Goal: Task Accomplishment & Management: Manage account settings

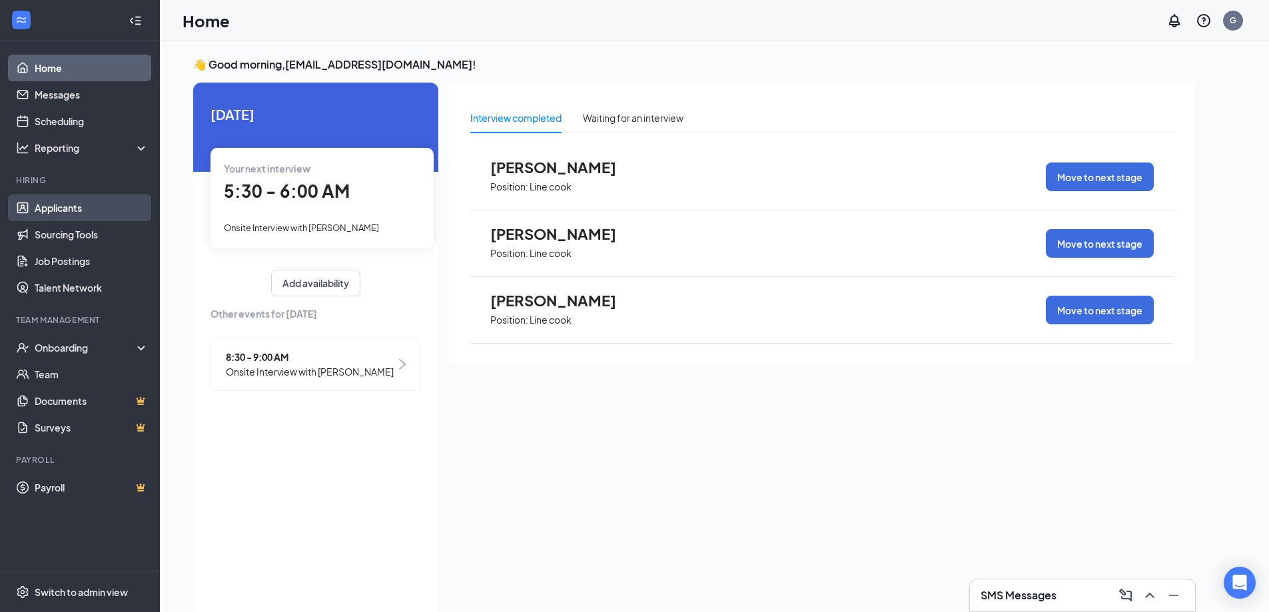
click at [83, 206] on link "Applicants" at bounding box center [92, 208] width 114 height 27
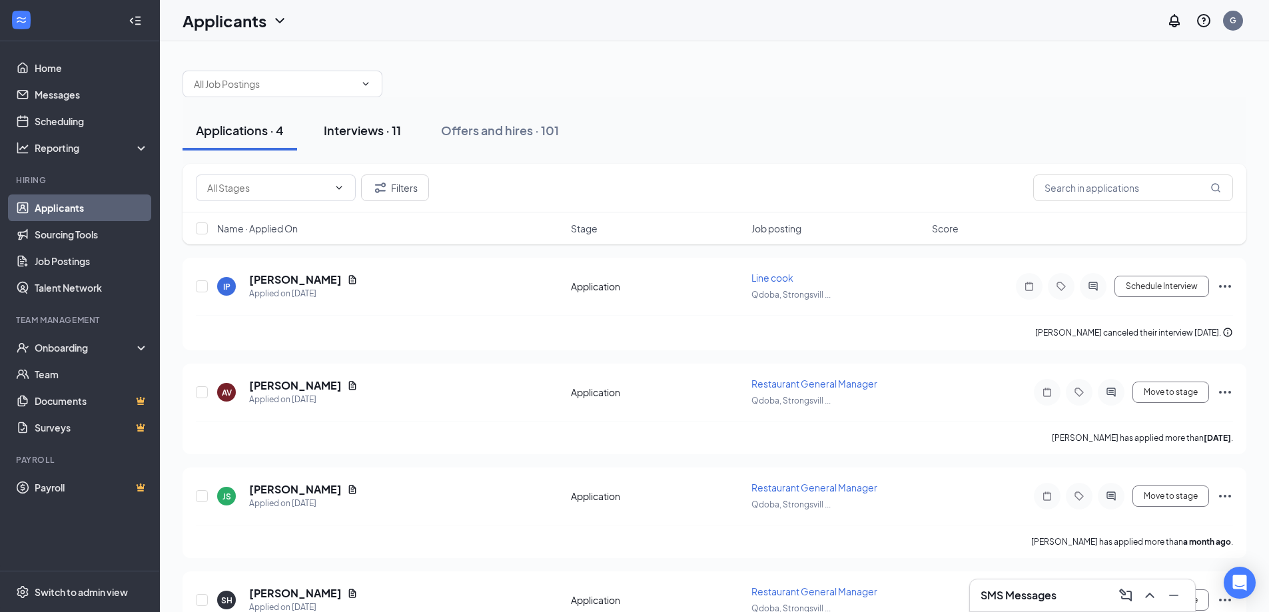
click at [360, 136] on div "Interviews · 11" at bounding box center [362, 130] width 77 height 17
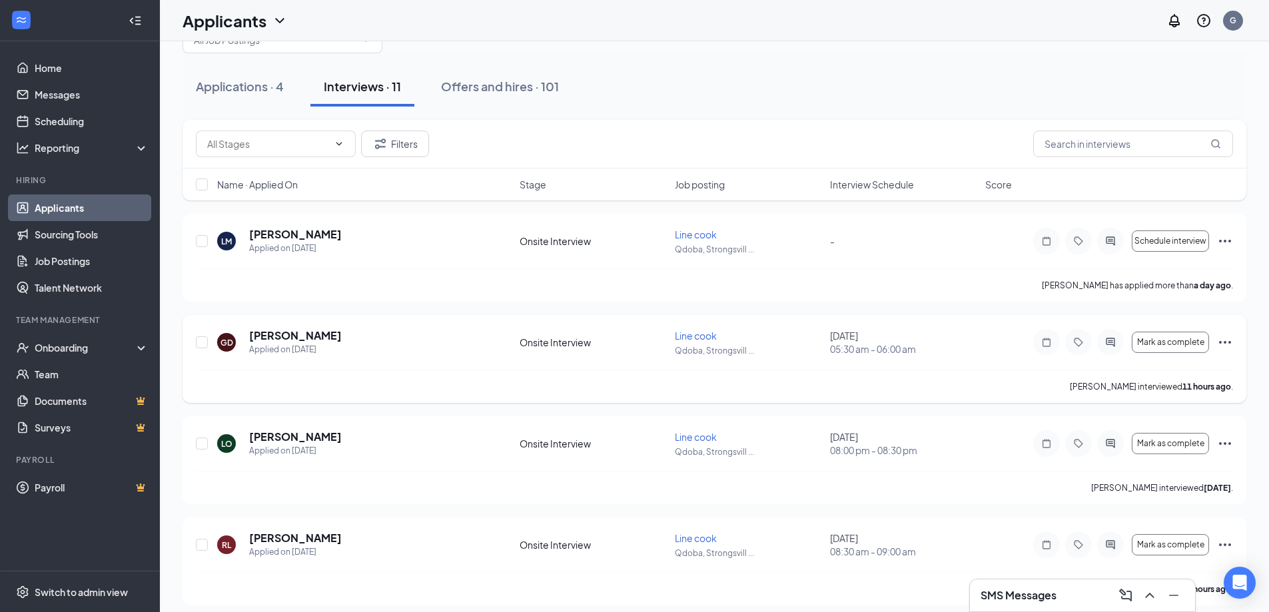
scroll to position [133, 0]
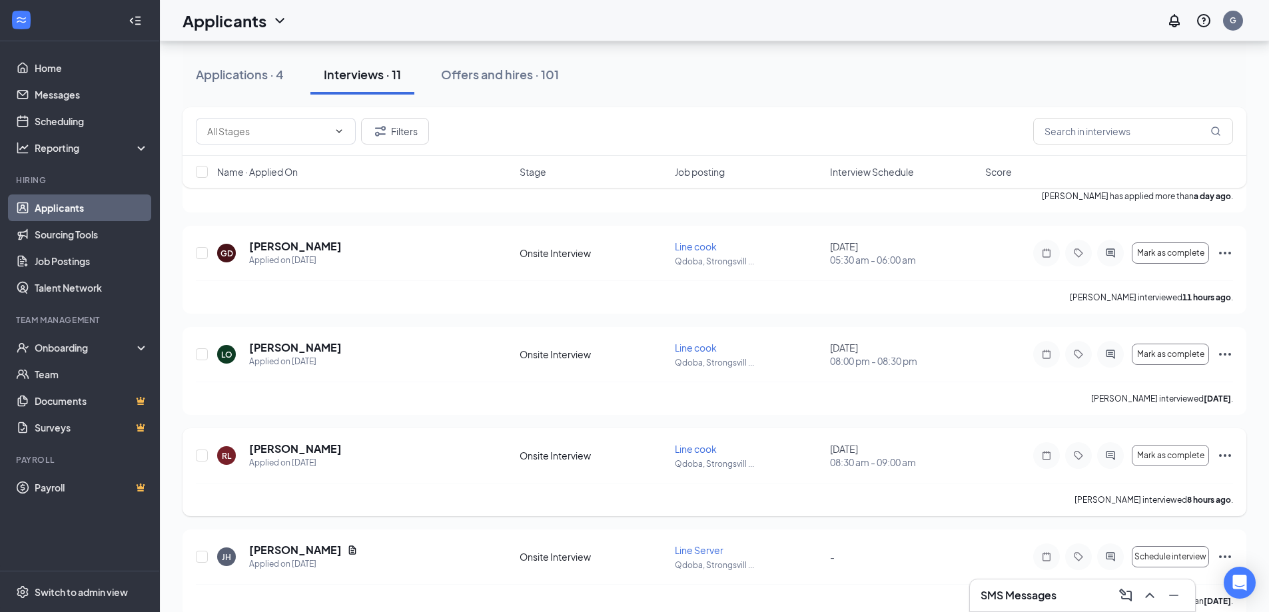
click at [1225, 454] on icon "Ellipses" at bounding box center [1225, 455] width 12 height 3
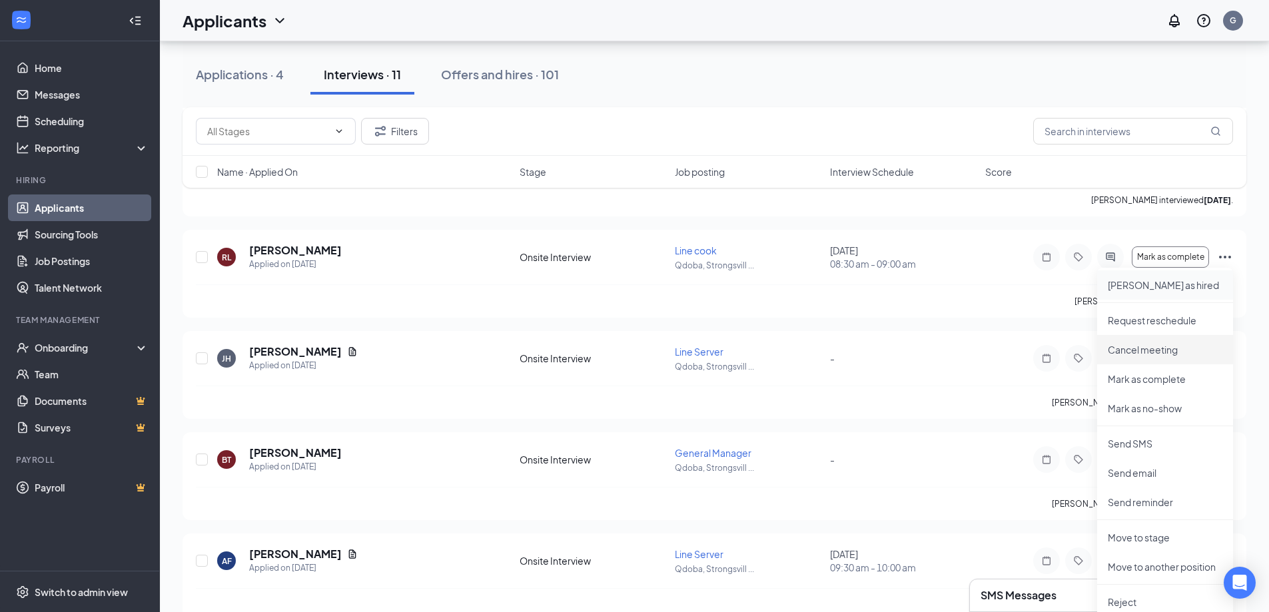
scroll to position [333, 0]
click at [1126, 408] on p "Mark as no-show" at bounding box center [1165, 406] width 115 height 13
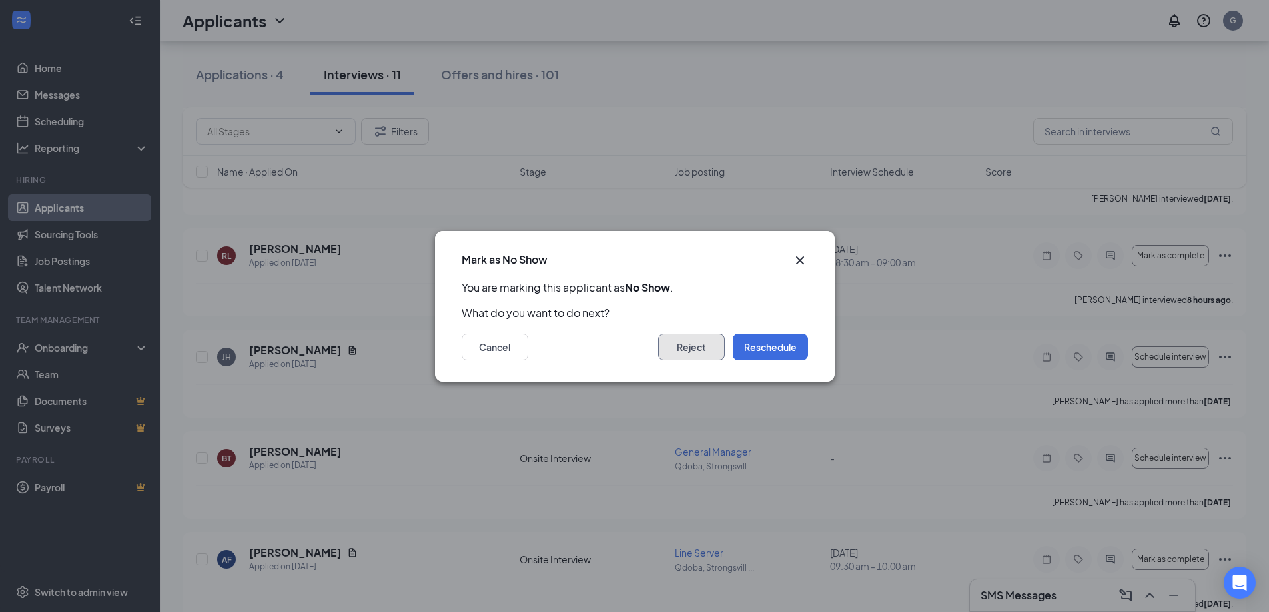
click at [659, 348] on button "Reject" at bounding box center [691, 347] width 67 height 27
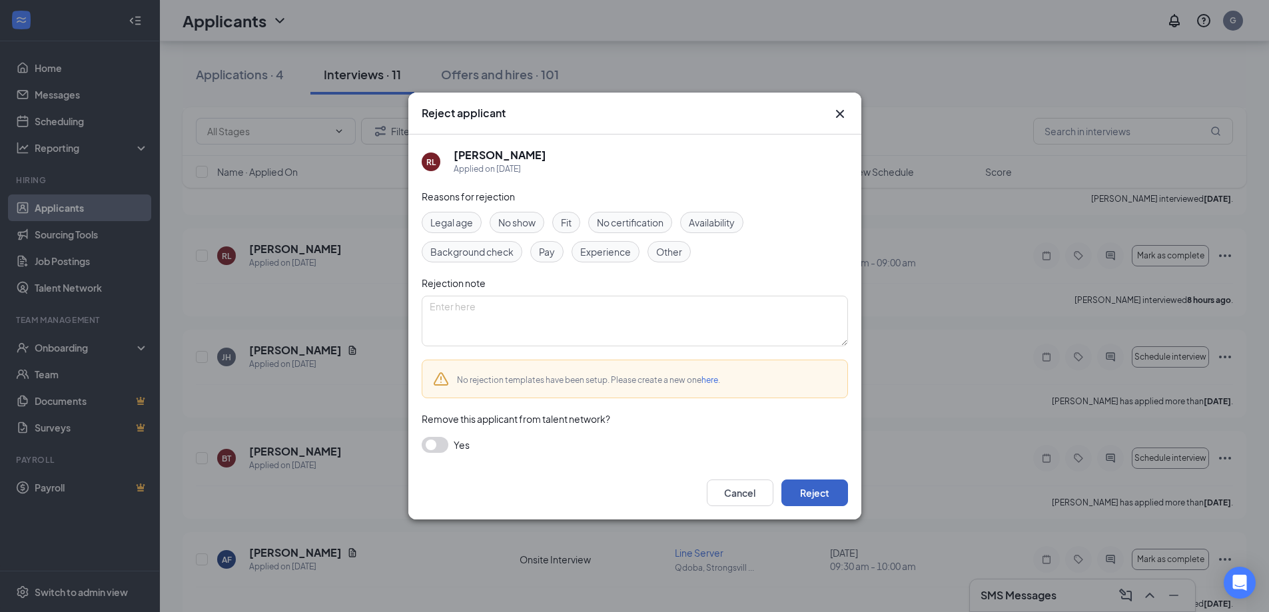
click at [797, 499] on button "Reject" at bounding box center [814, 493] width 67 height 27
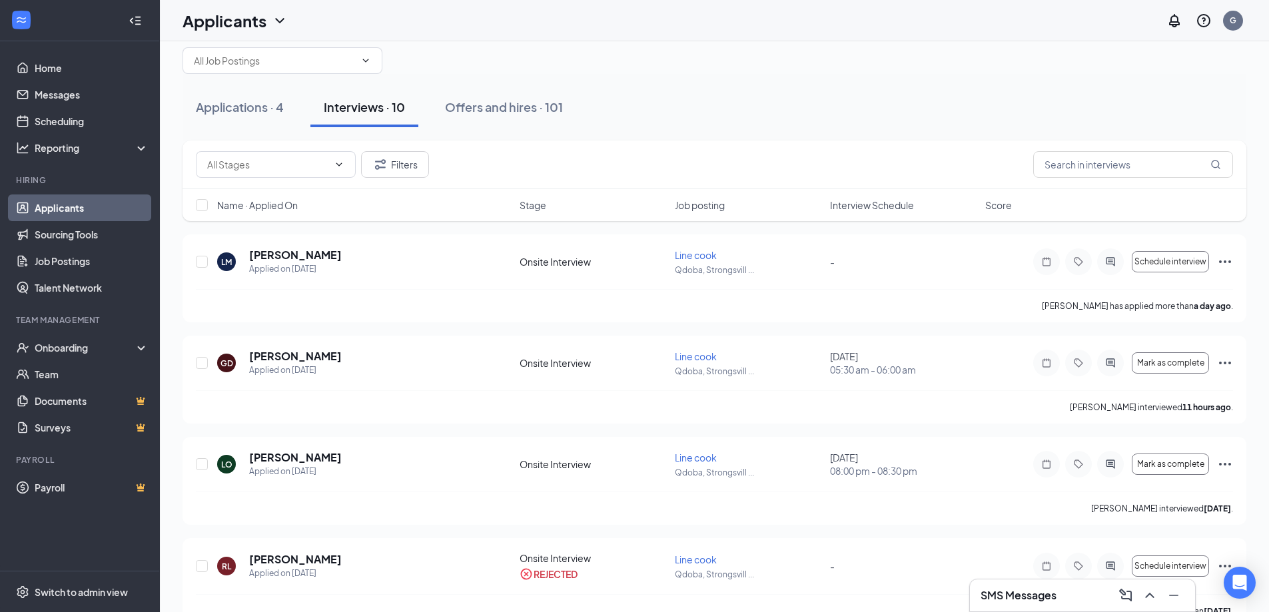
scroll to position [0, 0]
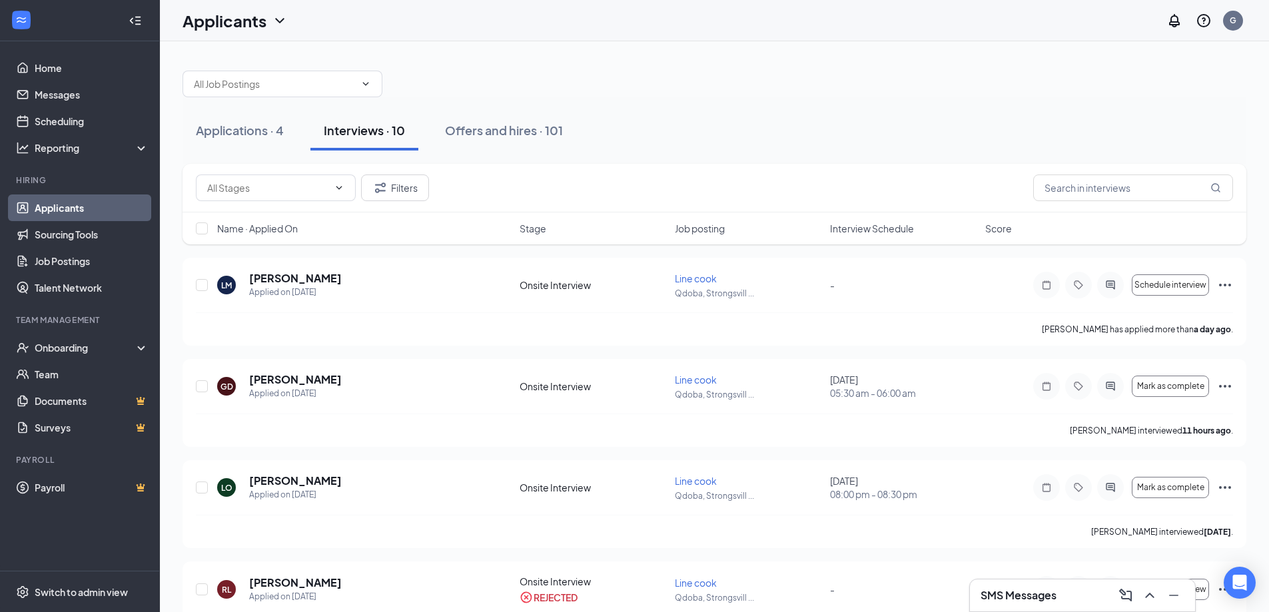
click at [344, 128] on div "Interviews · 10" at bounding box center [364, 130] width 81 height 17
click at [286, 275] on h5 "[PERSON_NAME]" at bounding box center [295, 278] width 93 height 15
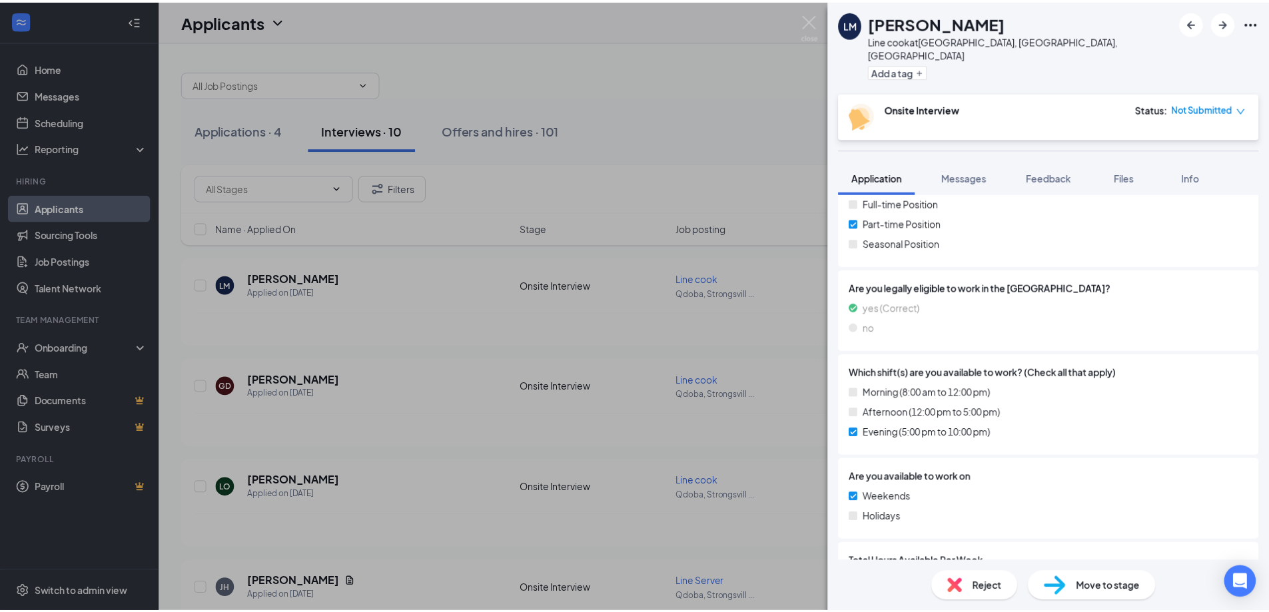
scroll to position [334, 0]
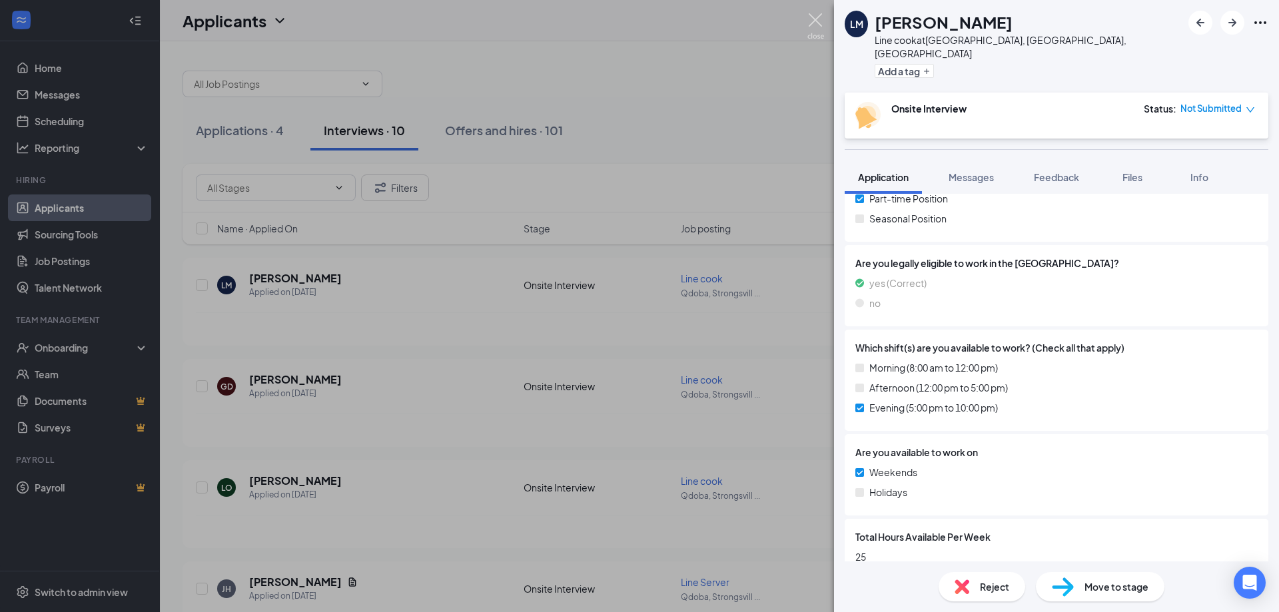
click at [811, 15] on img at bounding box center [815, 26] width 17 height 26
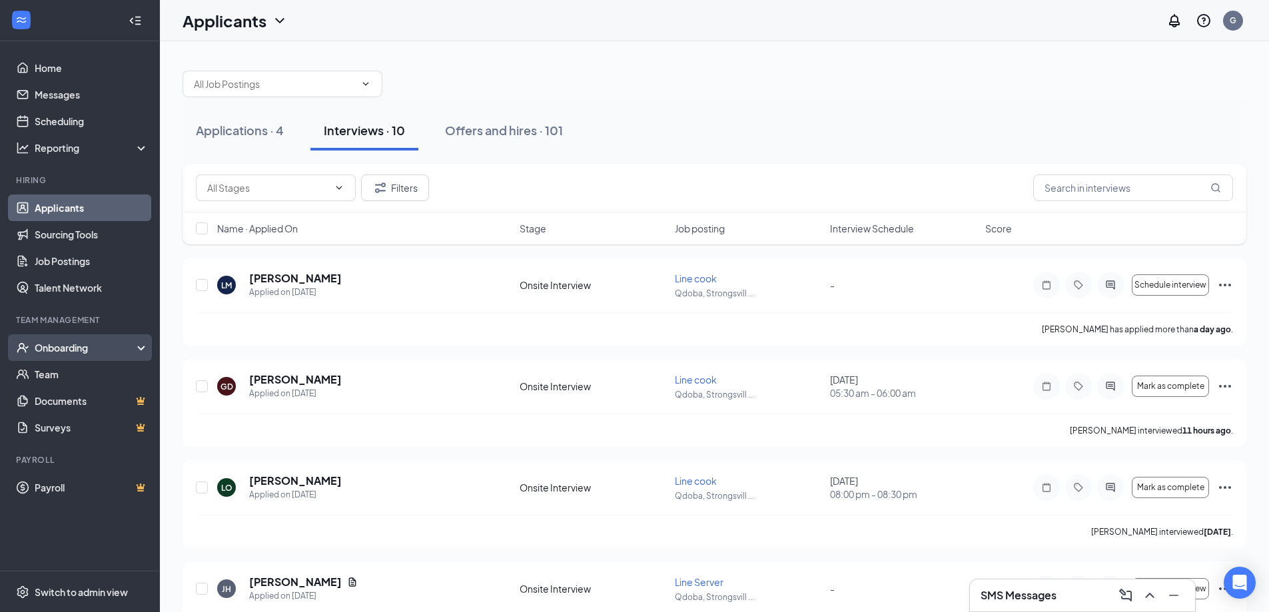
click at [73, 342] on div "Onboarding" at bounding box center [86, 347] width 103 height 13
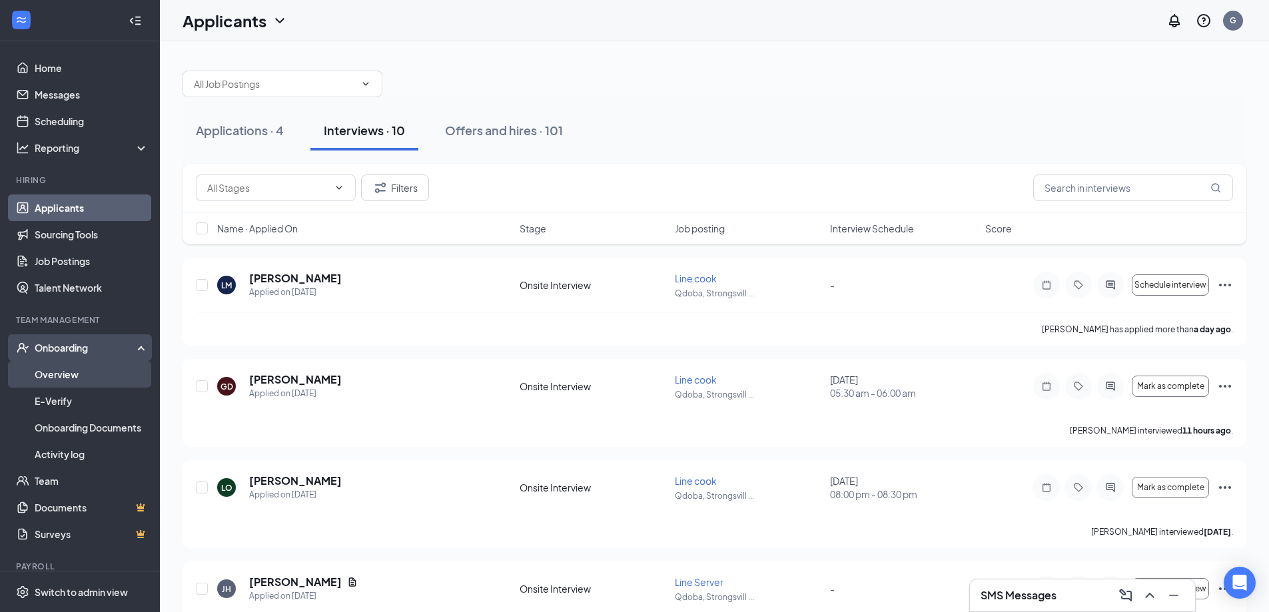
click at [60, 380] on link "Overview" at bounding box center [92, 374] width 114 height 27
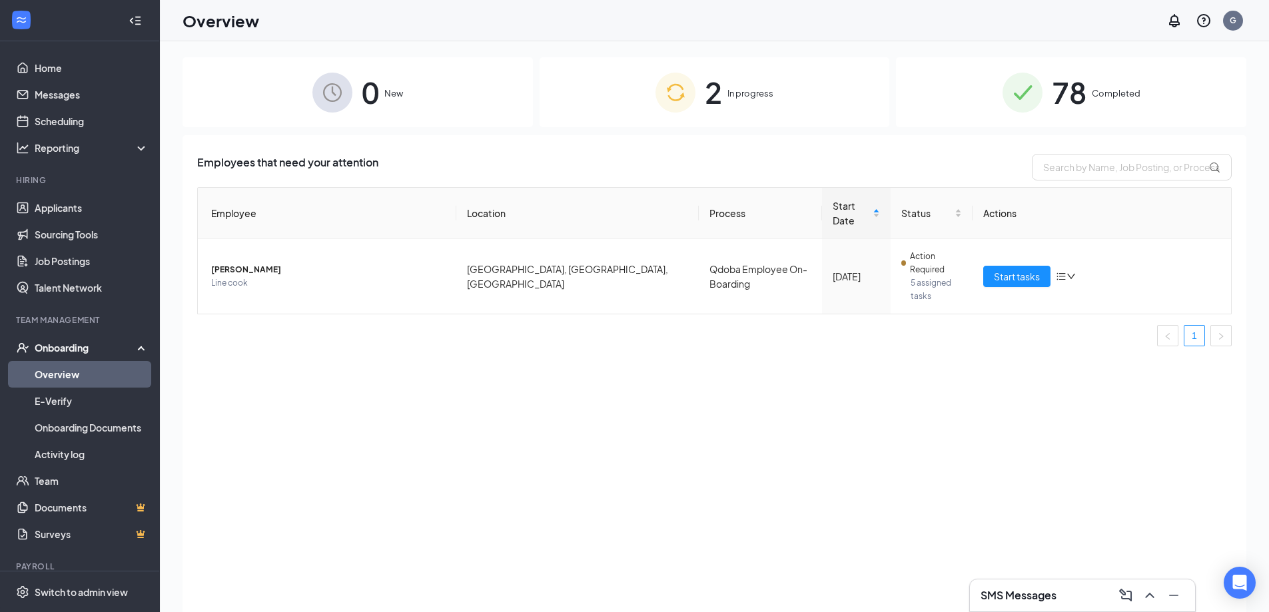
click at [607, 98] on div "2 In progress" at bounding box center [715, 92] width 350 height 70
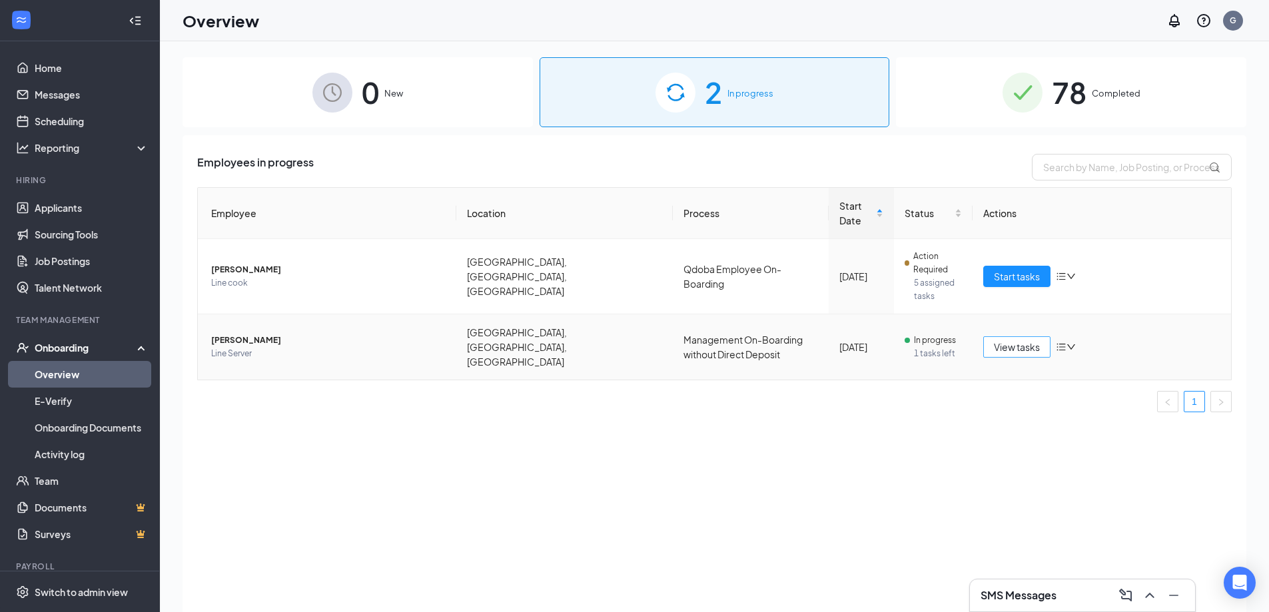
click at [1005, 340] on span "View tasks" at bounding box center [1017, 347] width 46 height 15
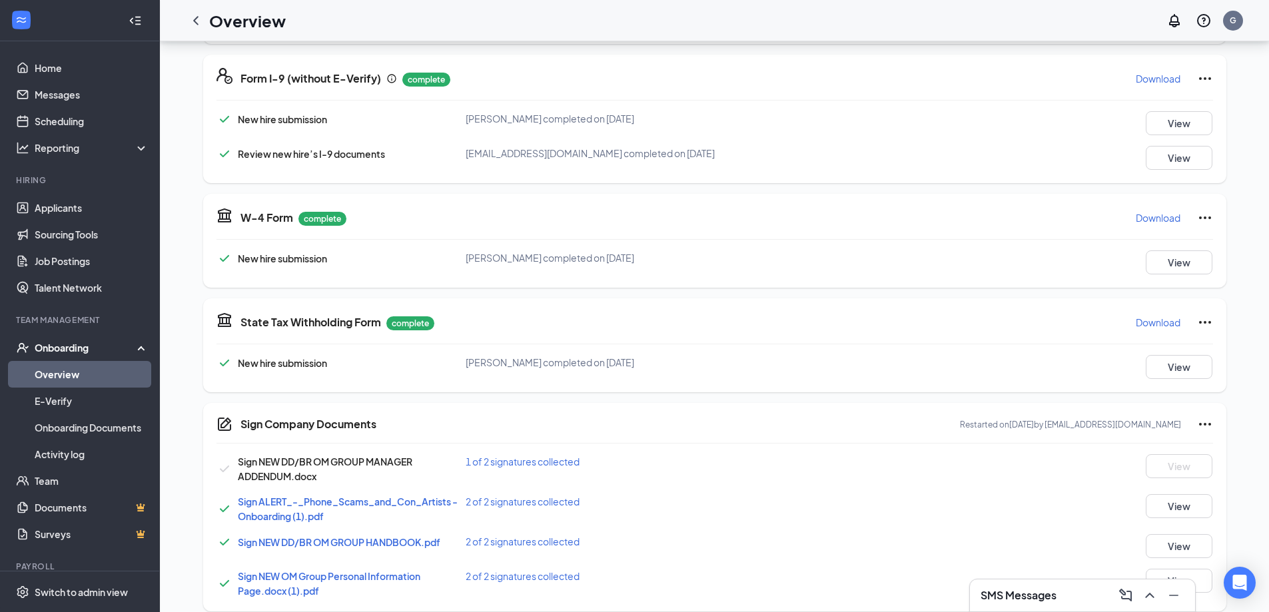
scroll to position [442, 0]
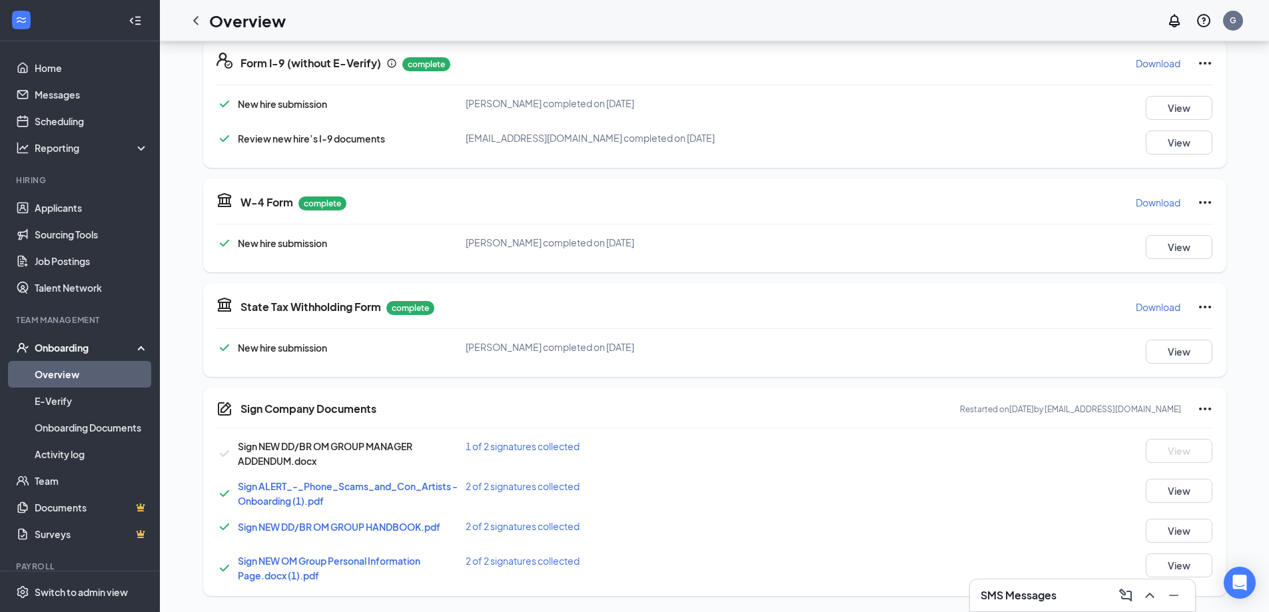
click at [546, 451] on span "1 of 2 signatures collected" at bounding box center [523, 446] width 114 height 12
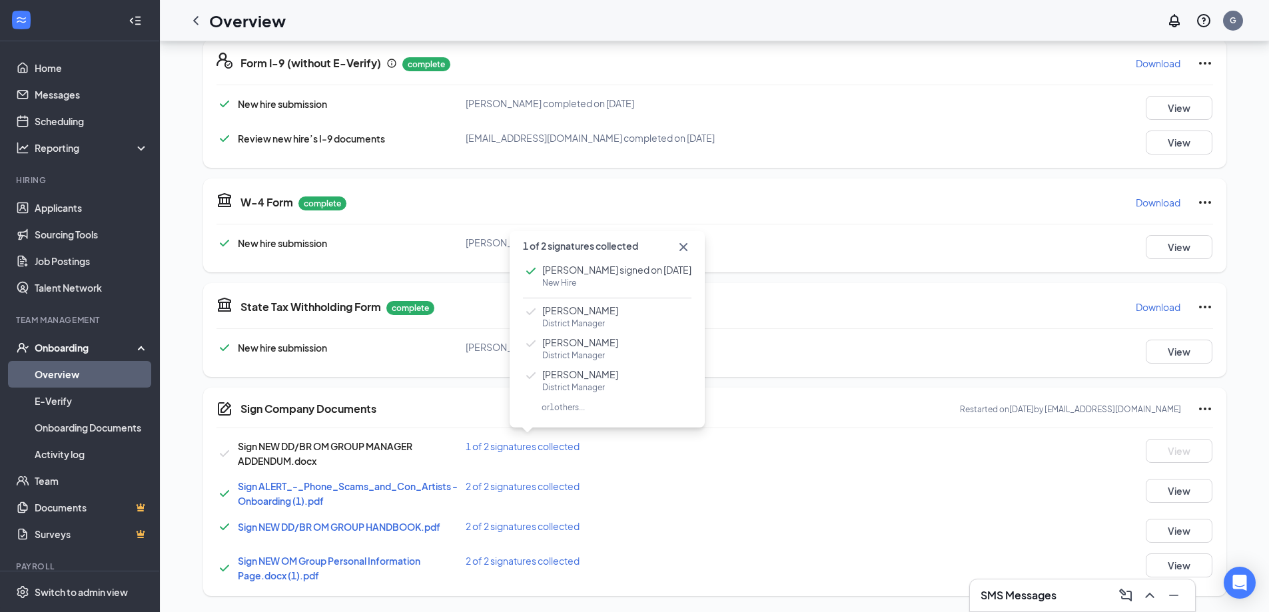
click at [558, 311] on span "[PERSON_NAME]" at bounding box center [580, 310] width 76 height 13
click at [675, 248] on icon "Cross" at bounding box center [683, 247] width 16 height 16
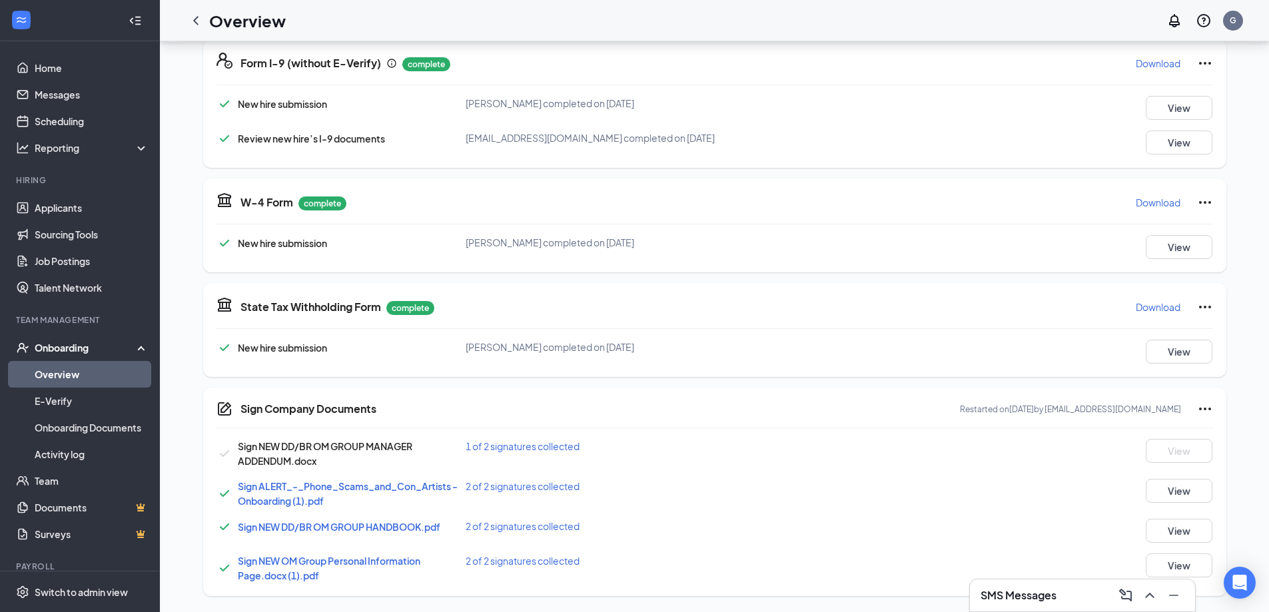
click at [522, 486] on span "2 of 2 signatures collected" at bounding box center [523, 486] width 114 height 12
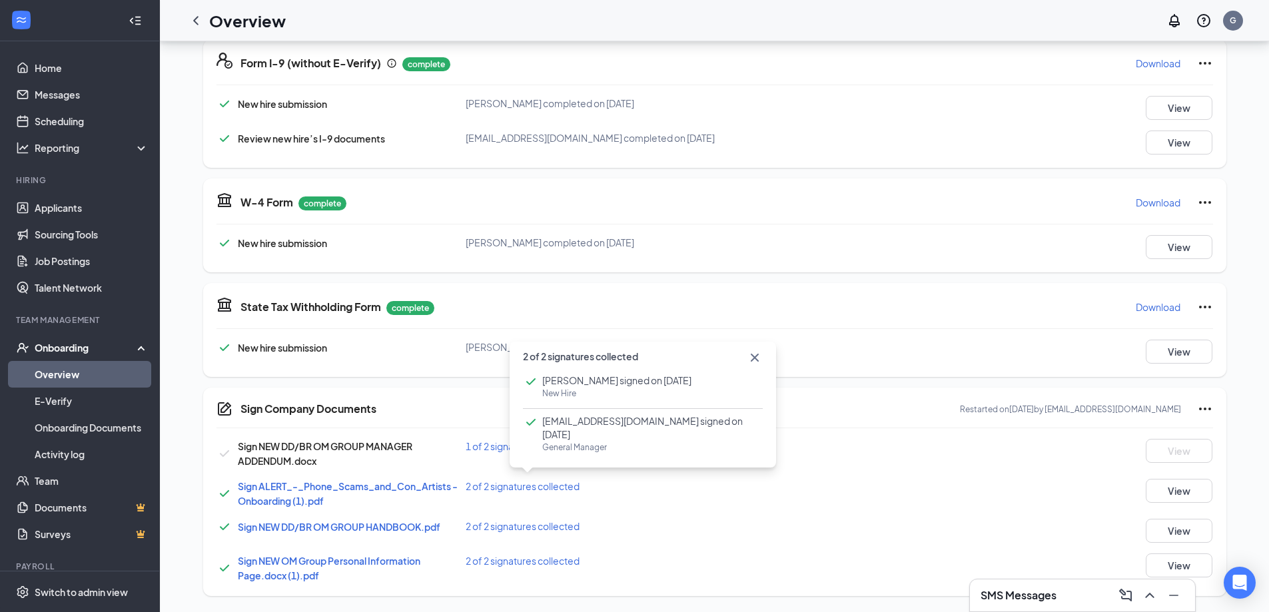
click at [754, 361] on icon "Cross" at bounding box center [755, 358] width 16 height 16
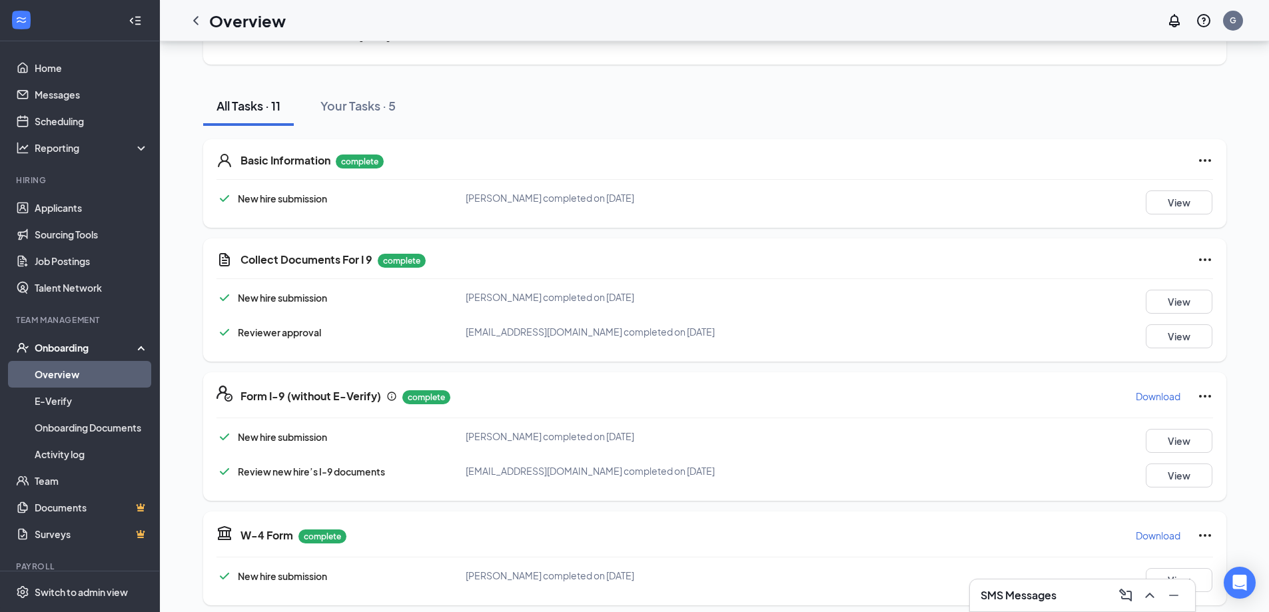
scroll to position [0, 0]
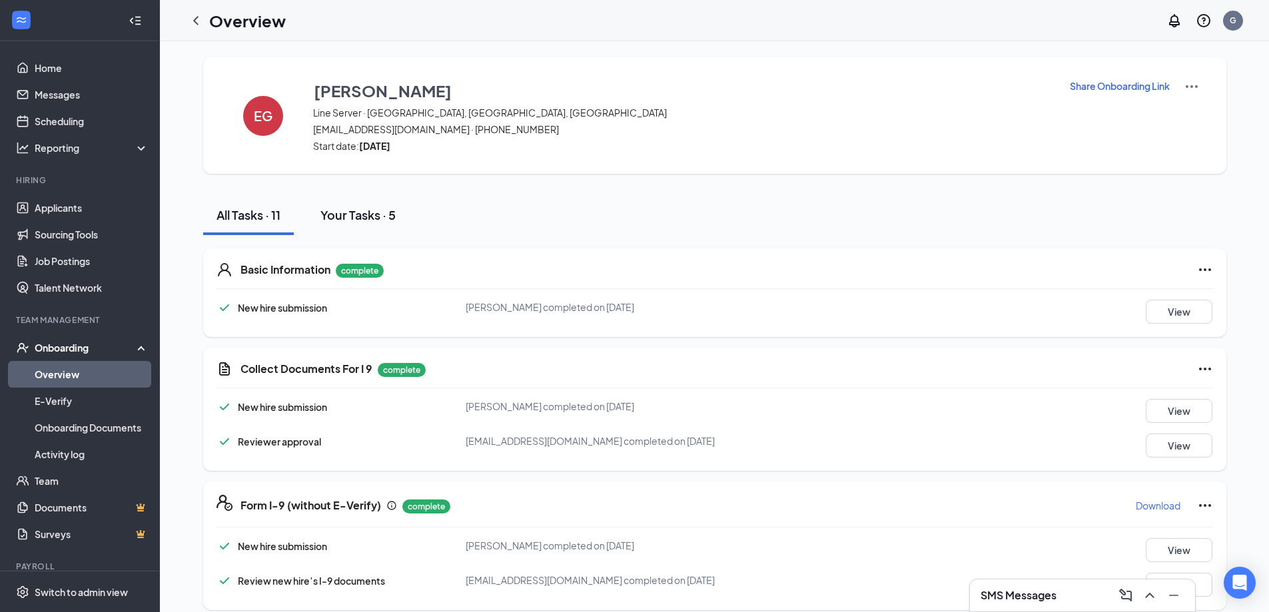
click at [372, 222] on div "Your Tasks · 5" at bounding box center [357, 214] width 75 height 17
